Goal: Find specific page/section

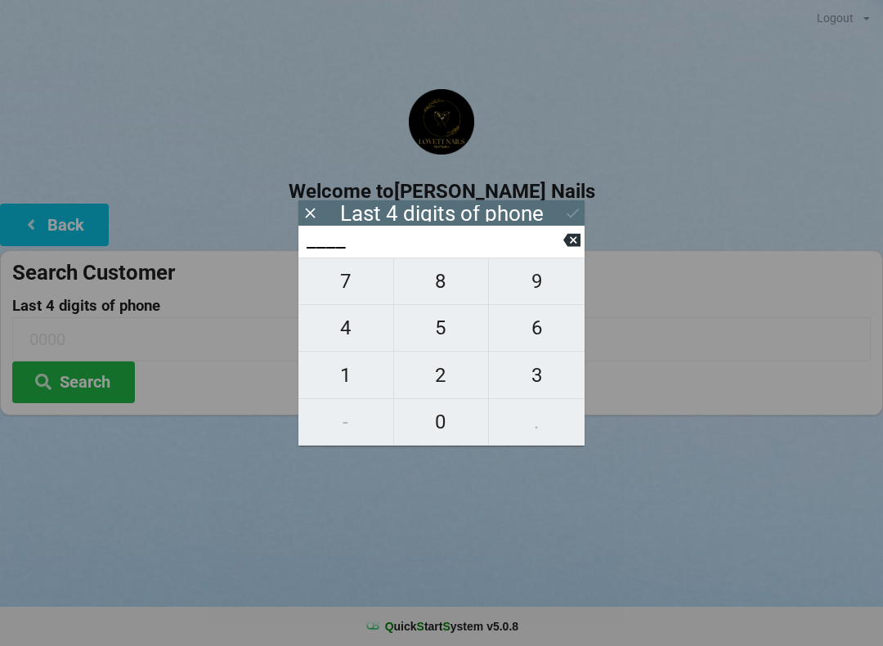
click at [454, 287] on span "8" at bounding box center [441, 281] width 95 height 34
type input "8___"
click at [339, 321] on span "4" at bounding box center [345, 328] width 95 height 34
type input "84__"
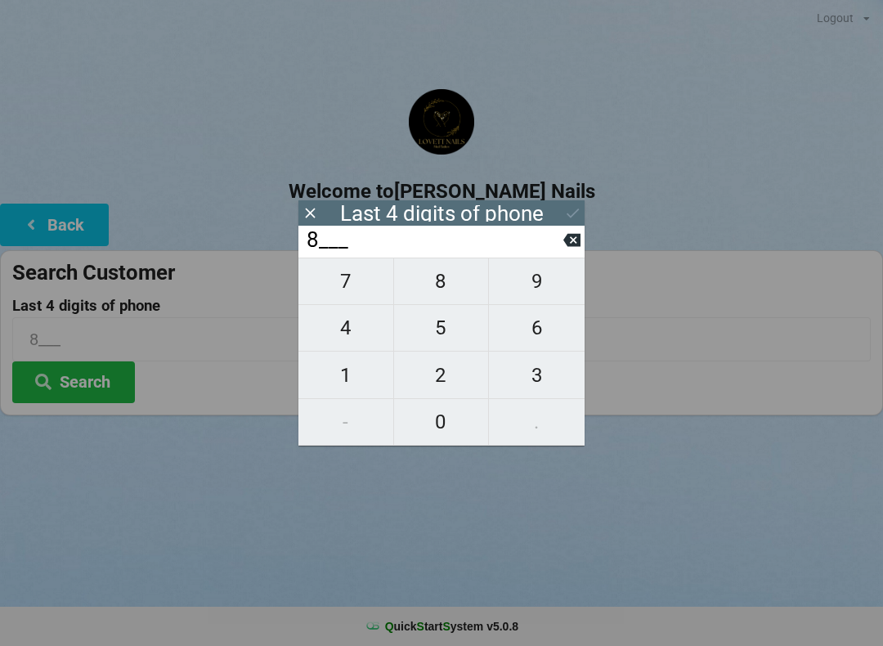
type input "84__"
click at [456, 292] on span "8" at bounding box center [441, 281] width 95 height 34
type input "848_"
click at [348, 329] on span "4" at bounding box center [345, 328] width 95 height 34
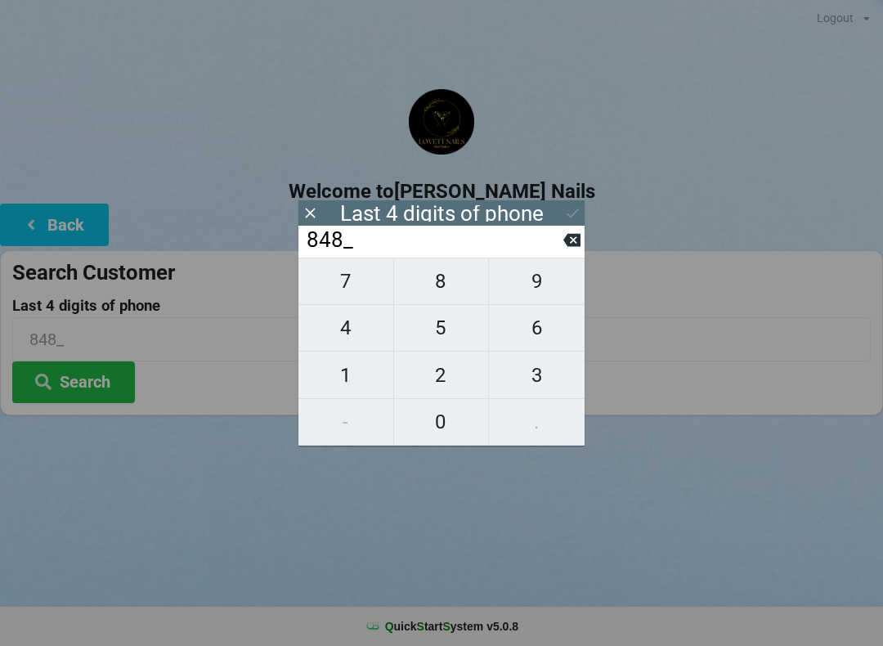
type input "8484"
click at [576, 247] on icon at bounding box center [571, 240] width 17 height 13
click at [575, 241] on icon at bounding box center [571, 240] width 17 height 13
click at [572, 243] on icon at bounding box center [571, 240] width 17 height 13
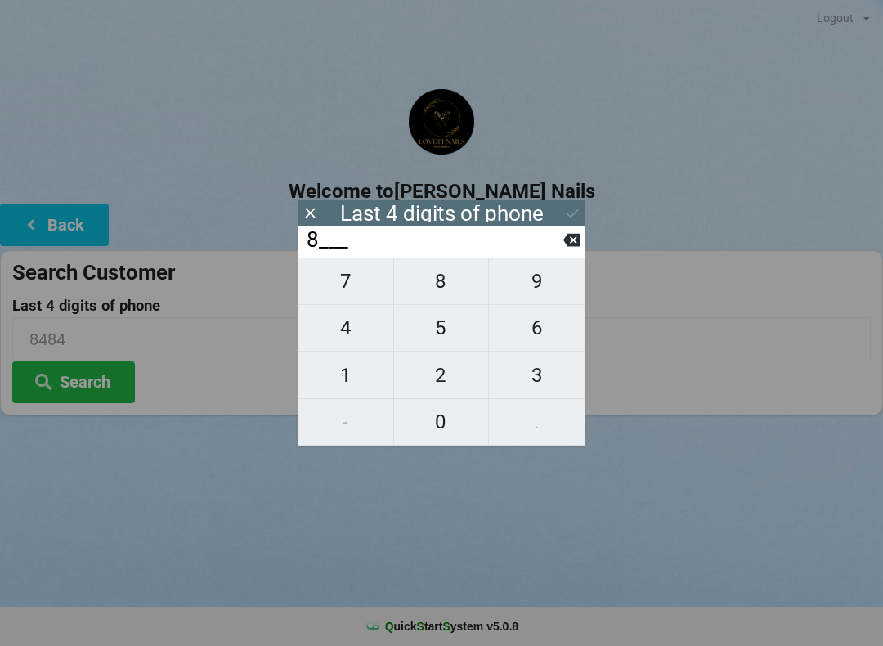
type input "____"
click at [346, 288] on span "7" at bounding box center [345, 281] width 95 height 34
type input "7___"
click at [547, 321] on span "6" at bounding box center [537, 328] width 96 height 34
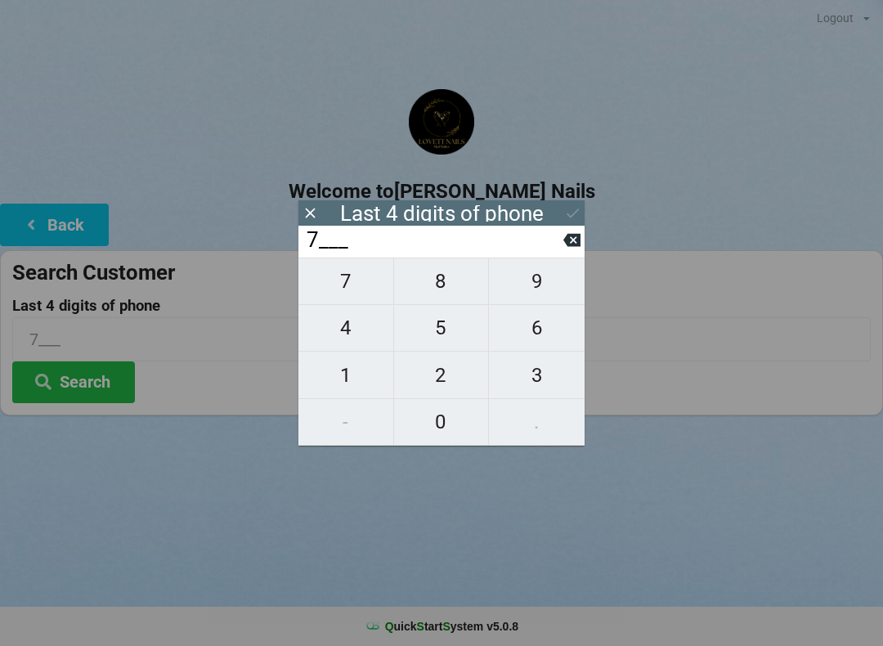
type input "76__"
click at [346, 325] on span "4" at bounding box center [345, 328] width 95 height 34
type input "764_"
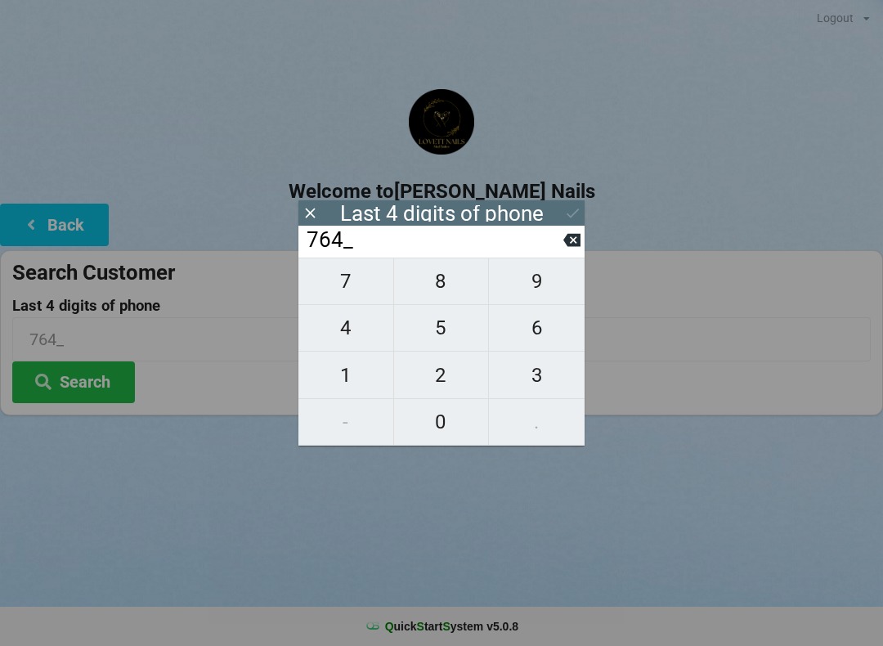
click at [445, 364] on span "2" at bounding box center [441, 375] width 95 height 34
type input "7642"
click at [96, 381] on button "Search" at bounding box center [73, 382] width 123 height 42
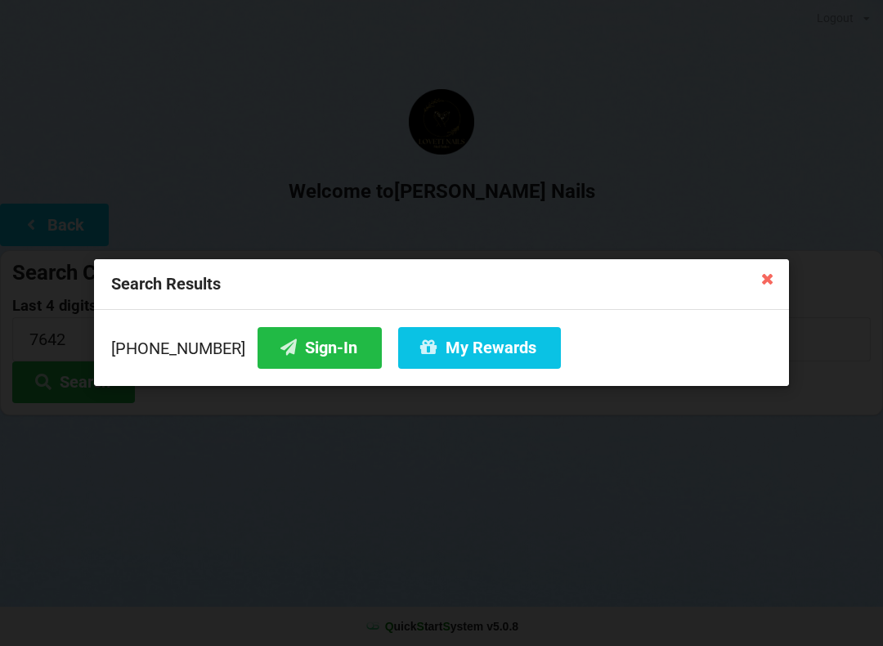
click at [276, 332] on button "Sign-In" at bounding box center [319, 348] width 124 height 42
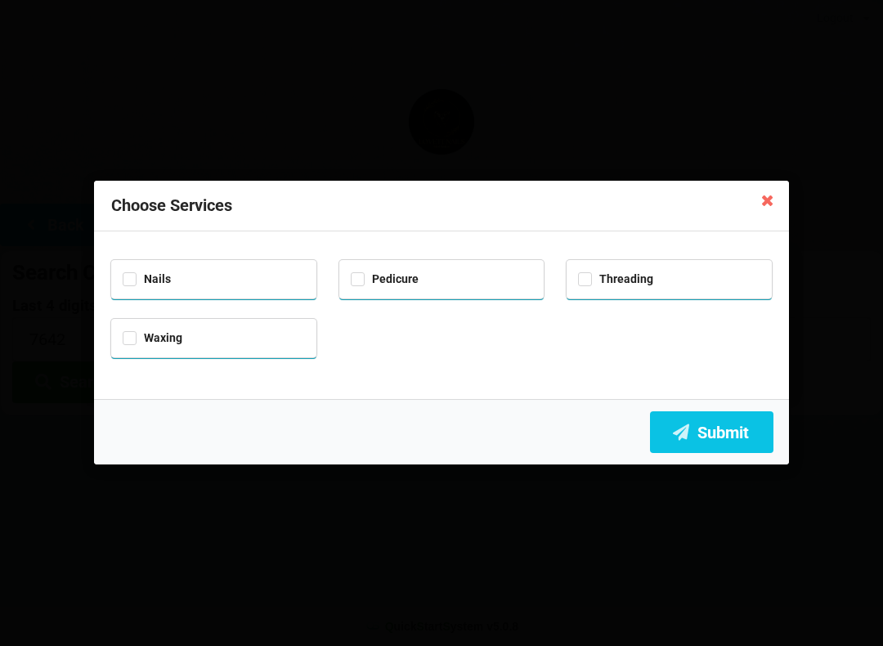
click at [177, 275] on div "Nails" at bounding box center [214, 277] width 182 height 19
checkbox input "true"
click at [713, 417] on button "Submit" at bounding box center [711, 432] width 123 height 42
